Goal: Task Accomplishment & Management: Complete application form

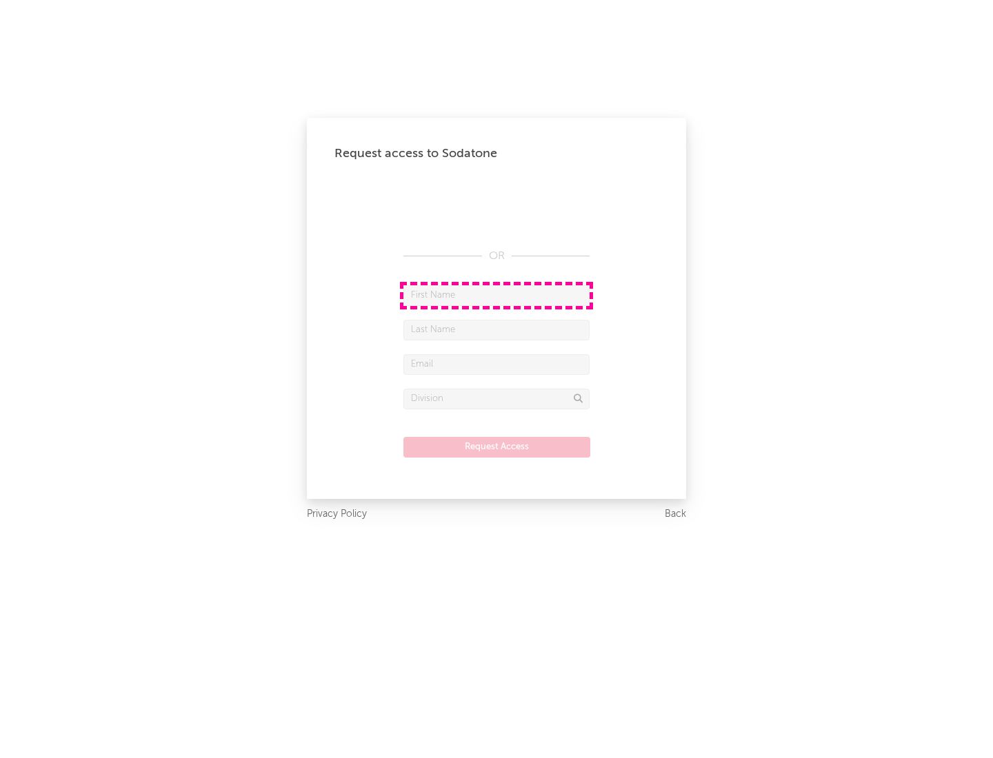
click at [496, 295] on input "text" at bounding box center [496, 295] width 186 height 21
type input "[PERSON_NAME]"
click at [496, 330] on input "text" at bounding box center [496, 330] width 186 height 21
type input "[PERSON_NAME]"
click at [496, 364] on input "text" at bounding box center [496, 364] width 186 height 21
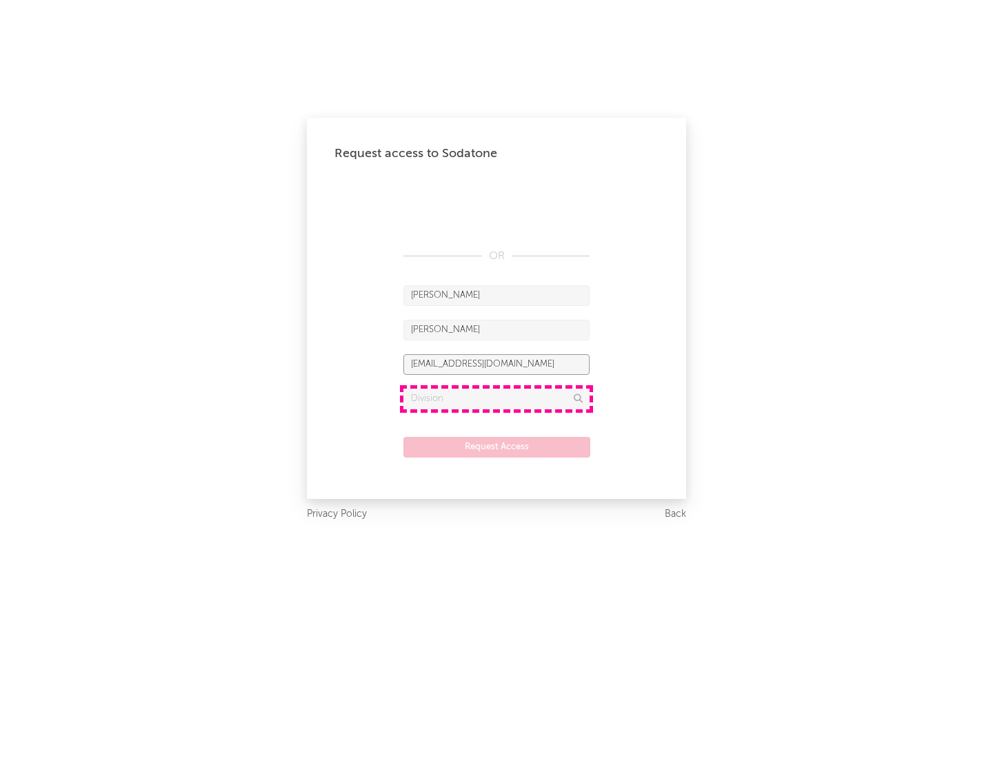
type input "[EMAIL_ADDRESS][DOMAIN_NAME]"
click at [496, 399] on input "text" at bounding box center [496, 399] width 186 height 21
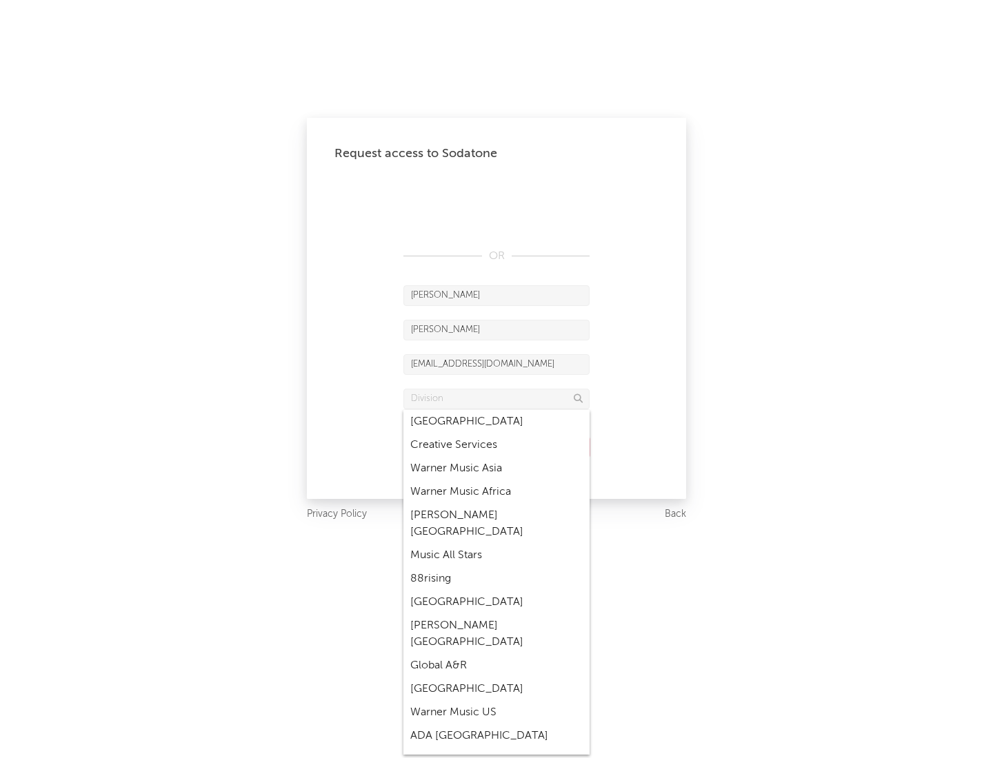
click at [492, 544] on div "Music All Stars" at bounding box center [496, 555] width 186 height 23
type input "Music All Stars"
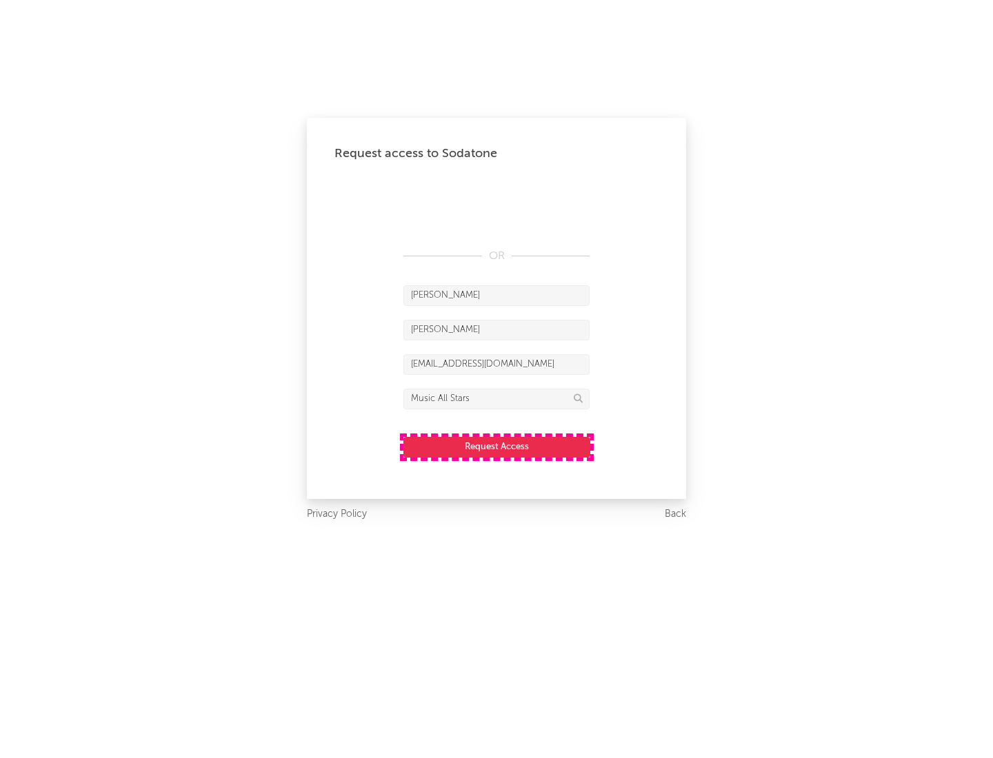
click at [496, 447] on button "Request Access" at bounding box center [496, 447] width 187 height 21
